Goal: Information Seeking & Learning: Learn about a topic

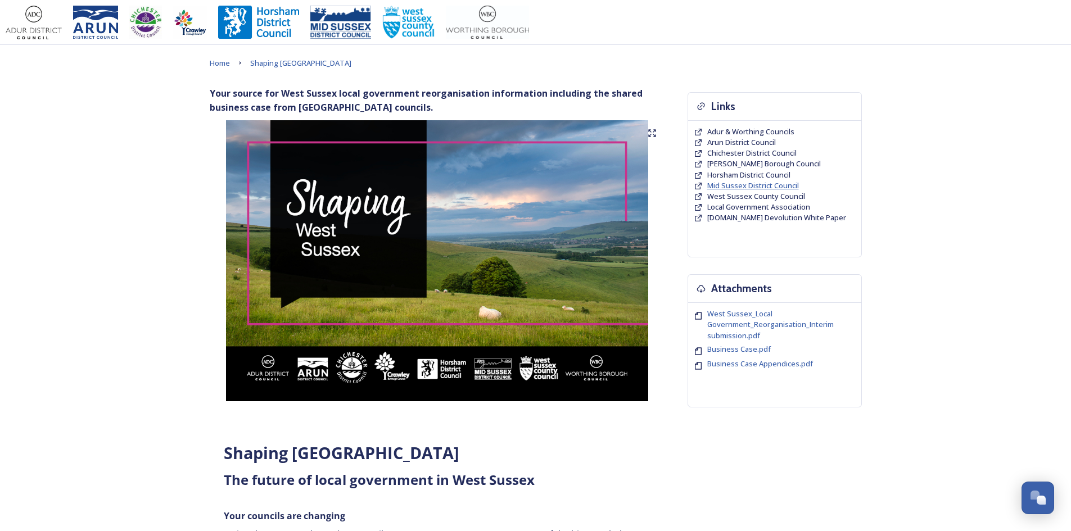
click at [735, 185] on span "Mid Sussex District Council" at bounding box center [753, 185] width 92 height 10
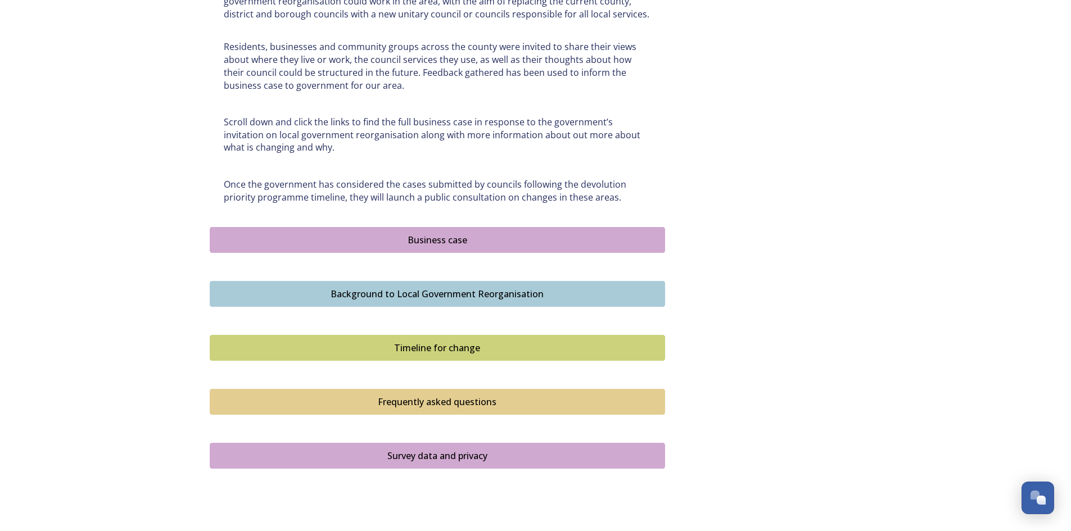
scroll to position [562, 0]
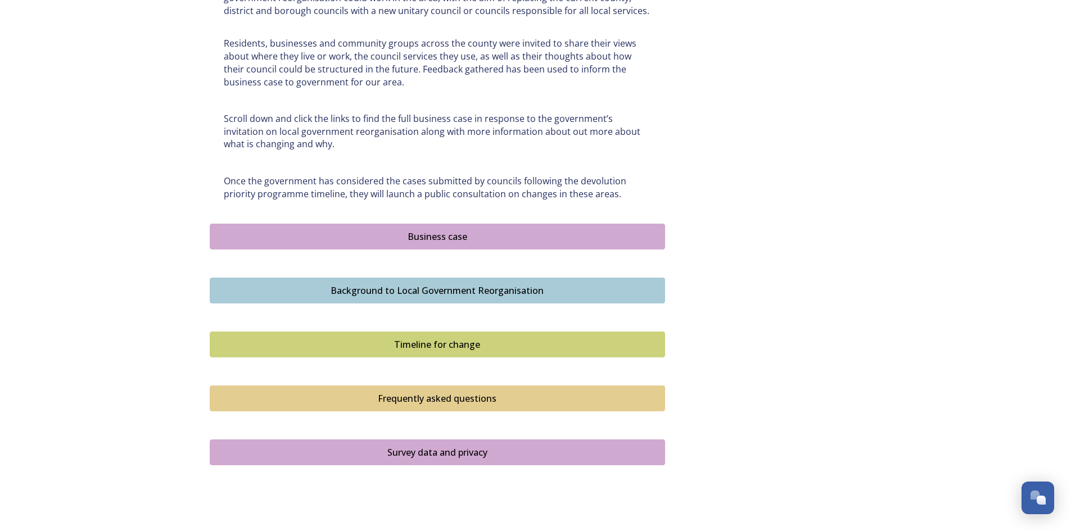
click at [443, 232] on div "Business case" at bounding box center [437, 236] width 443 height 13
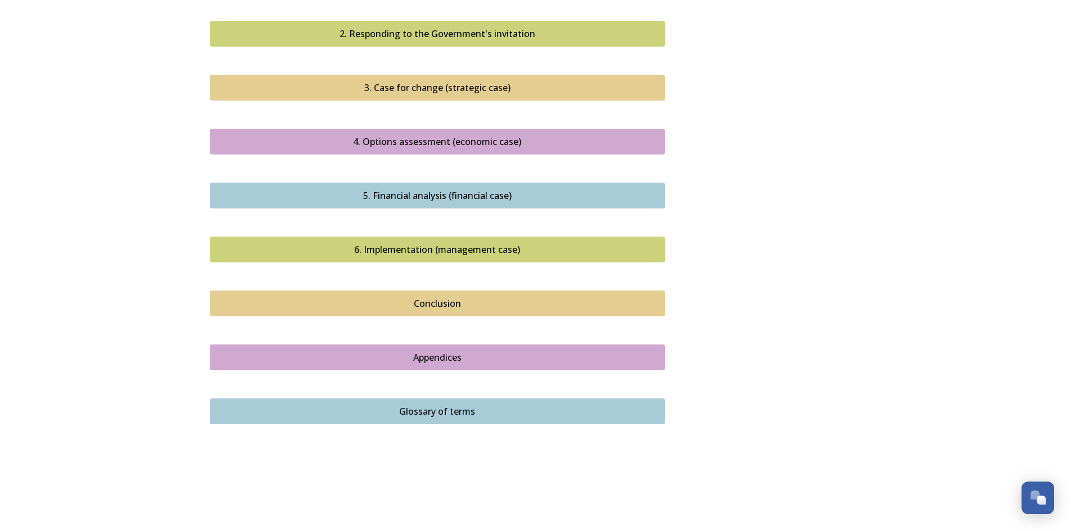
scroll to position [1164, 0]
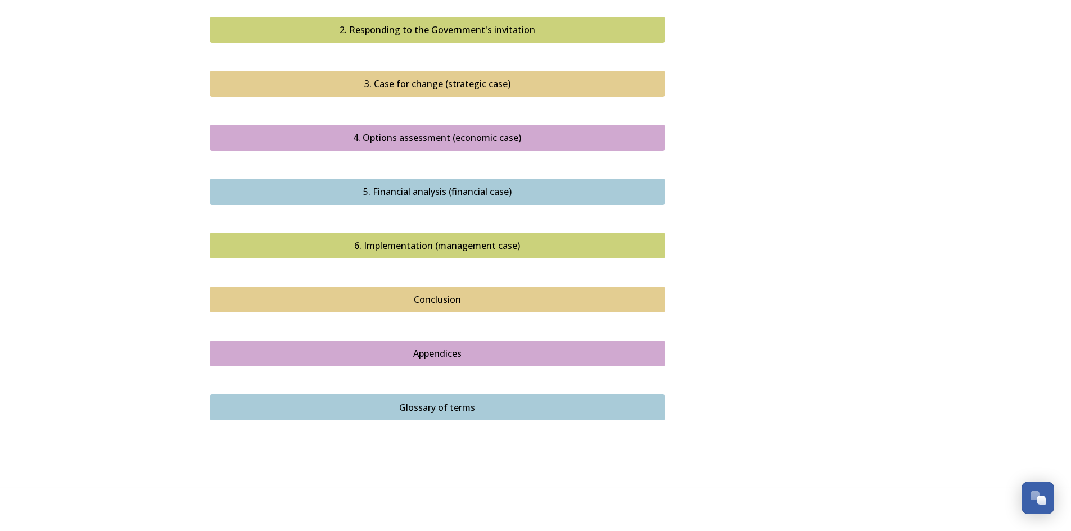
click at [479, 287] on button "Conclusion" at bounding box center [437, 300] width 455 height 26
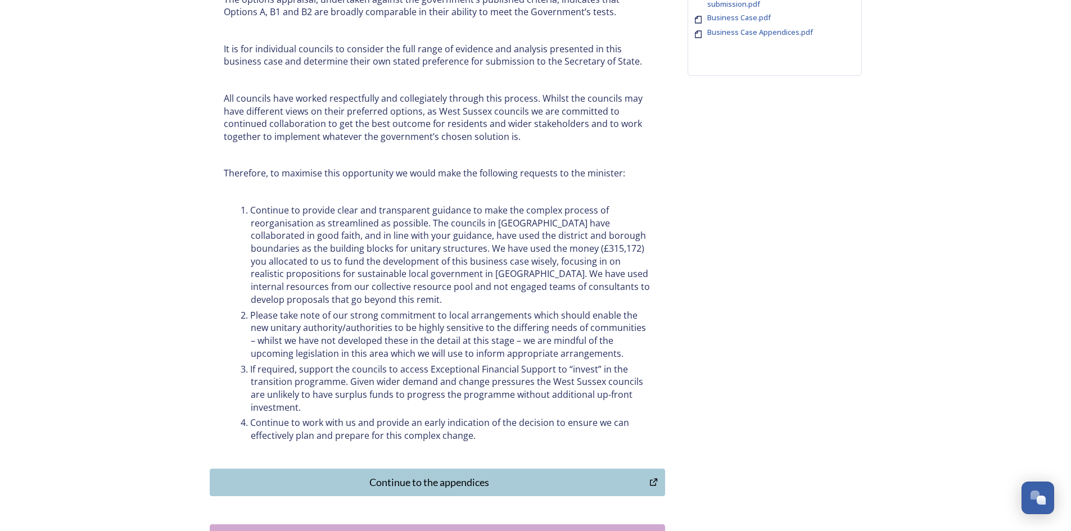
scroll to position [337, 0]
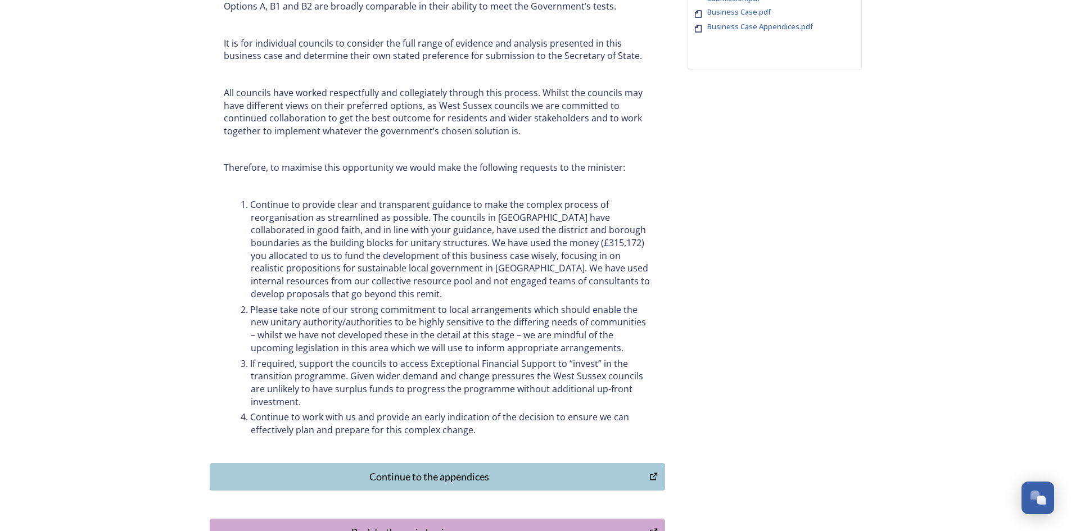
click at [454, 476] on div "Continue to the appendices" at bounding box center [430, 476] width 428 height 15
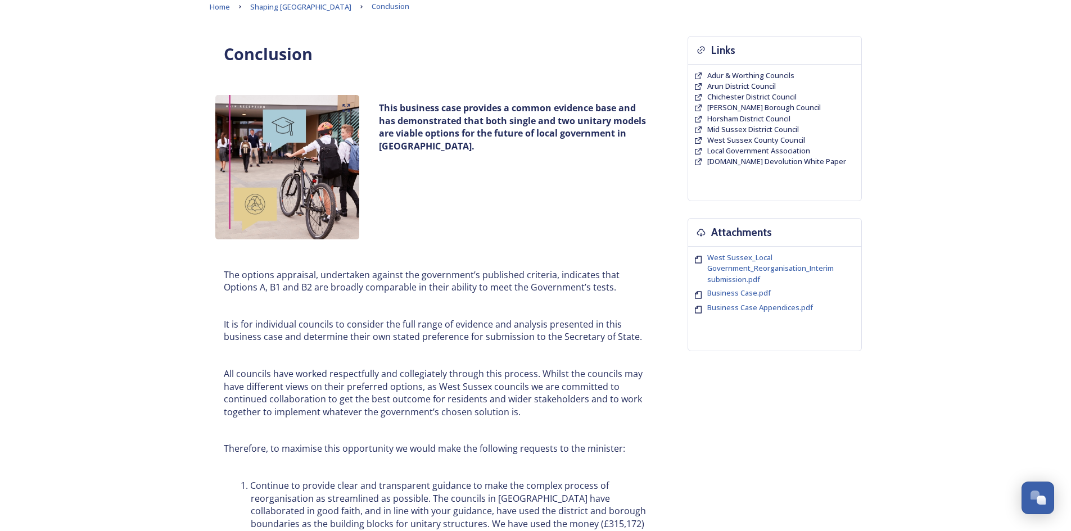
scroll to position [0, 0]
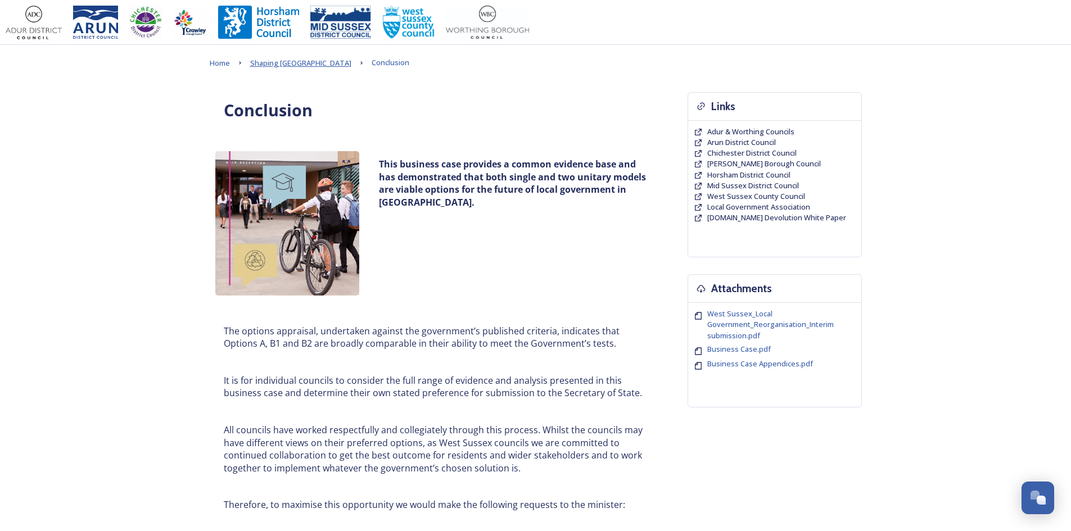
click at [295, 64] on span "Shaping [GEOGRAPHIC_DATA]" at bounding box center [300, 63] width 101 height 10
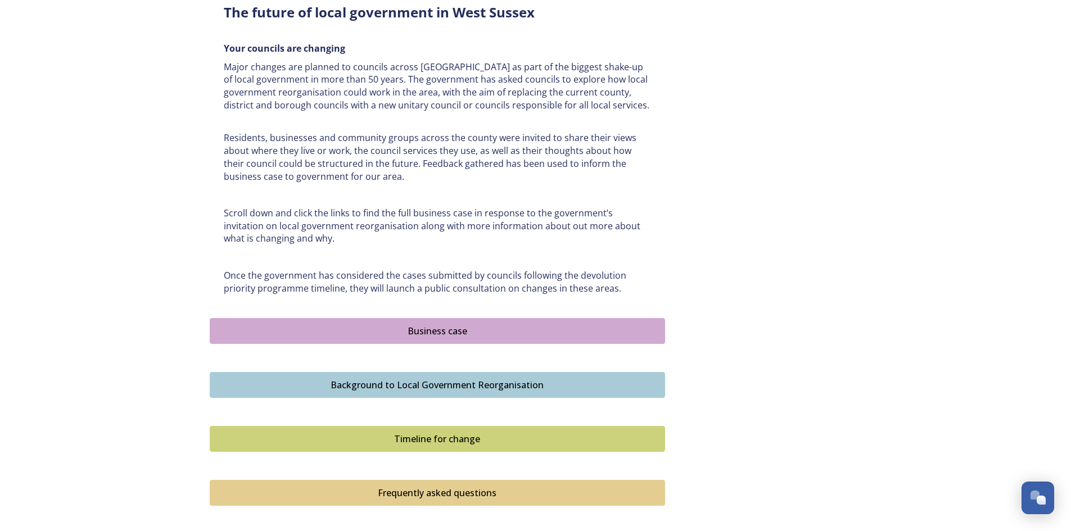
scroll to position [506, 0]
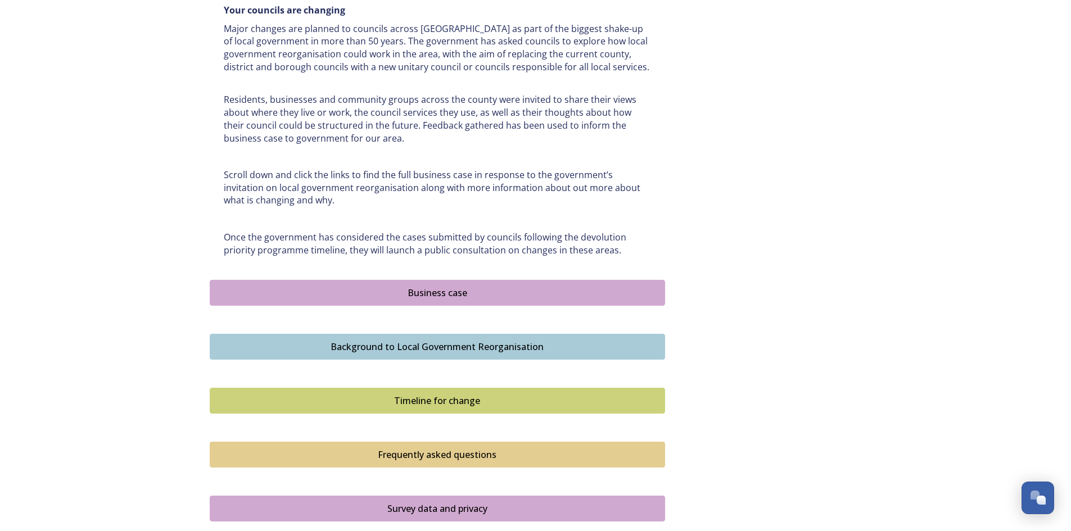
click at [434, 294] on div "Business case" at bounding box center [437, 292] width 443 height 13
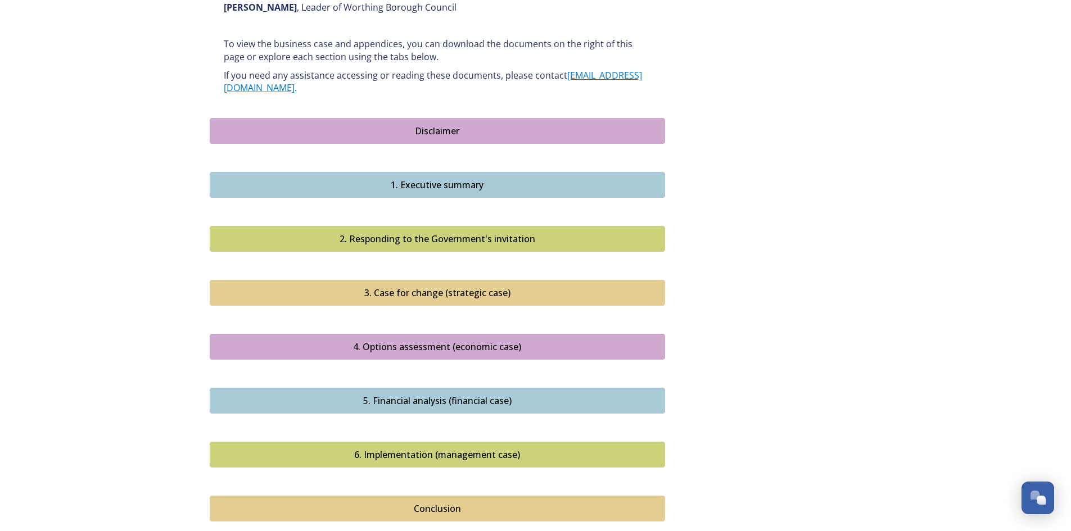
scroll to position [955, 0]
click at [436, 178] on div "1. Executive summary" at bounding box center [437, 184] width 443 height 13
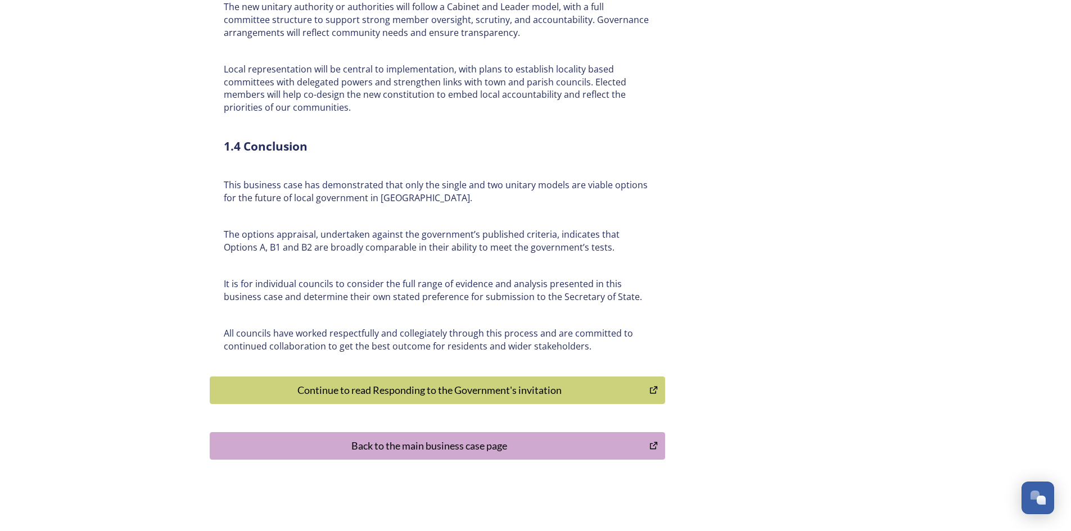
scroll to position [2569, 0]
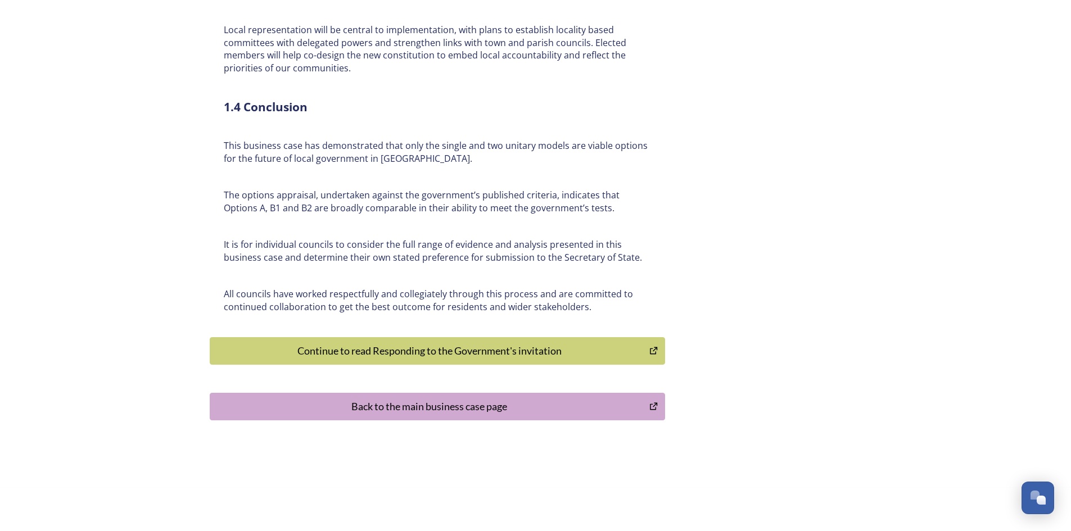
click at [425, 343] on div "Continue to read Responding to the Government's invitation" at bounding box center [430, 350] width 428 height 15
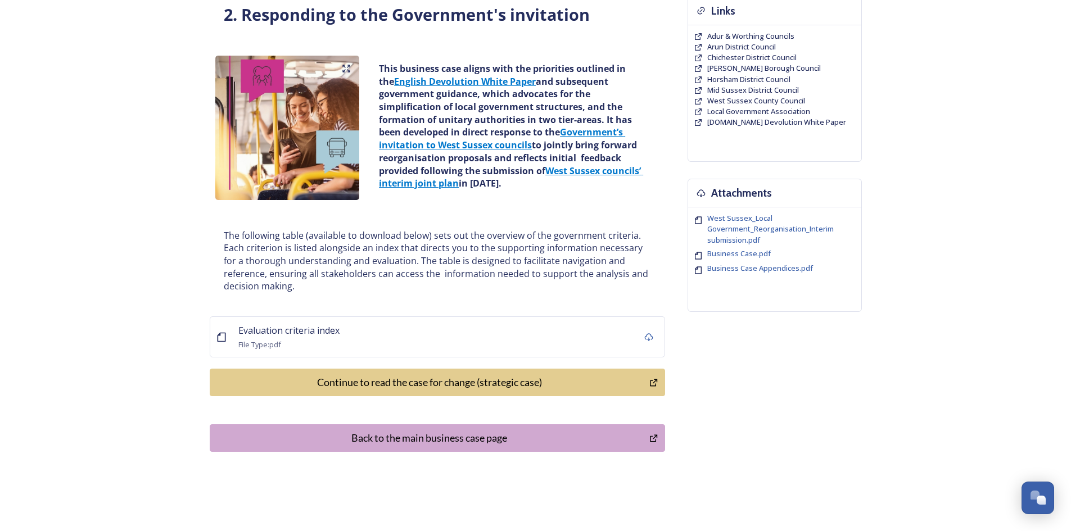
scroll to position [140, 0]
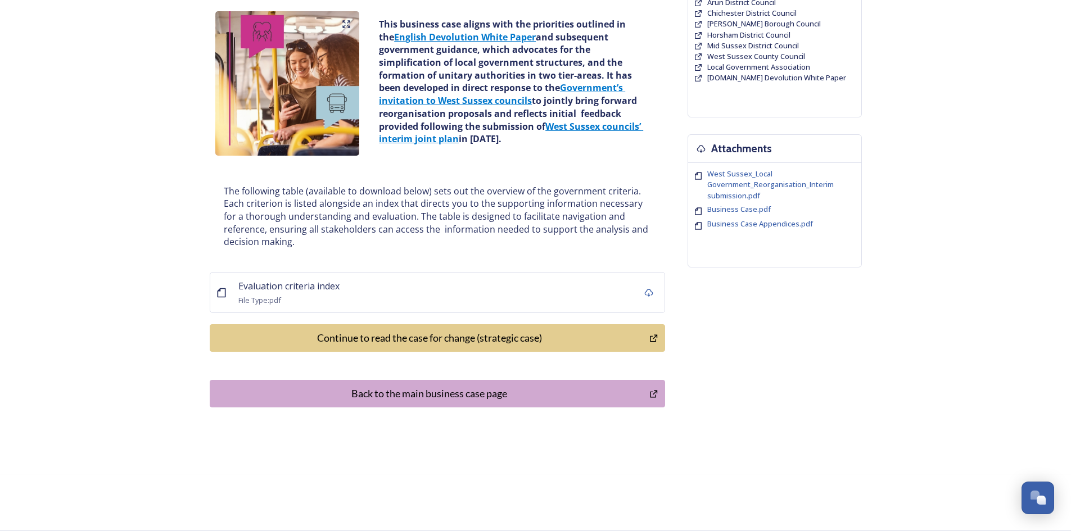
click at [367, 387] on div "Back to the main business case page" at bounding box center [430, 393] width 428 height 15
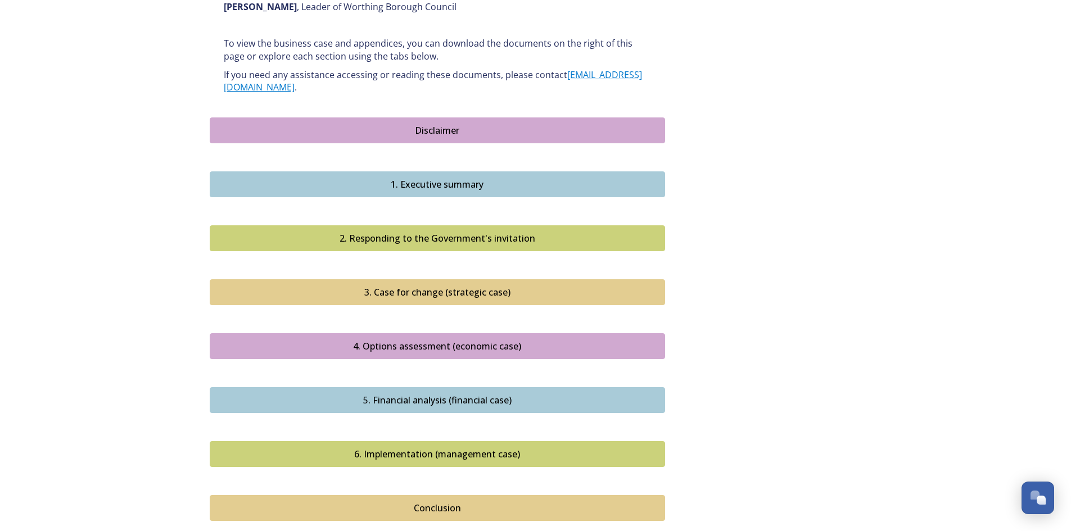
scroll to position [1012, 0]
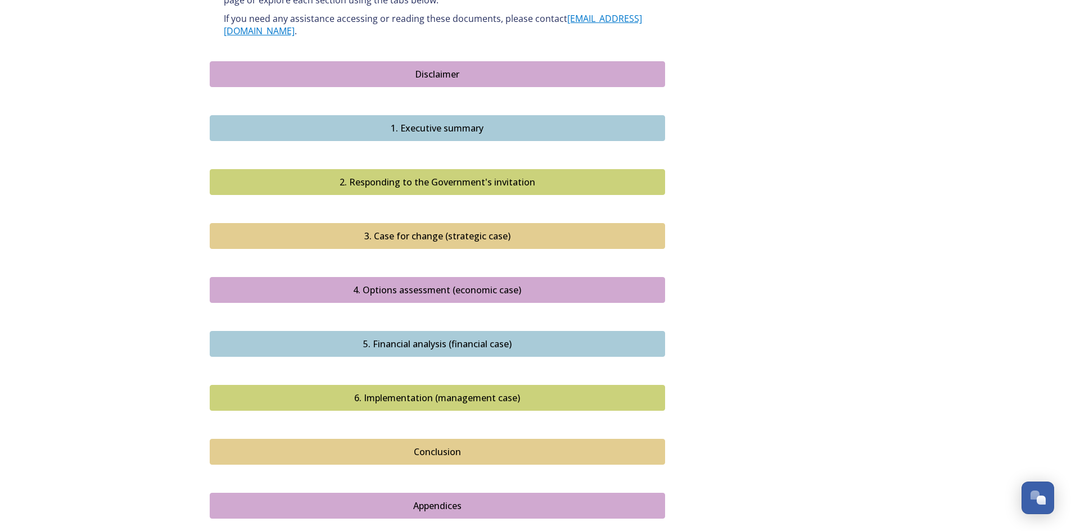
click at [447, 283] on div "4. Options assessment (economic case)" at bounding box center [437, 289] width 443 height 13
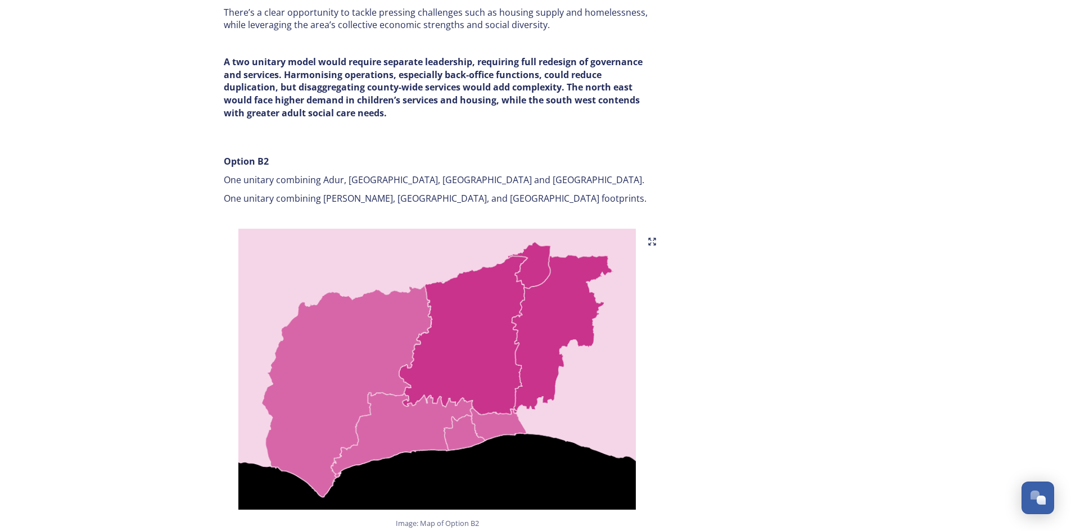
scroll to position [2698, 0]
